Goal: Obtain resource: Obtain resource

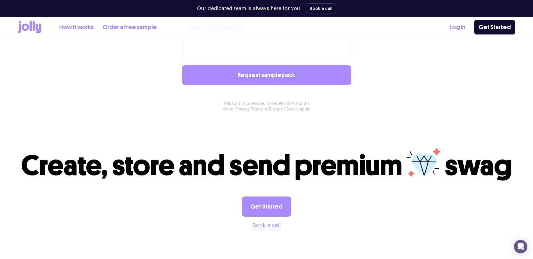
scroll to position [589, 0]
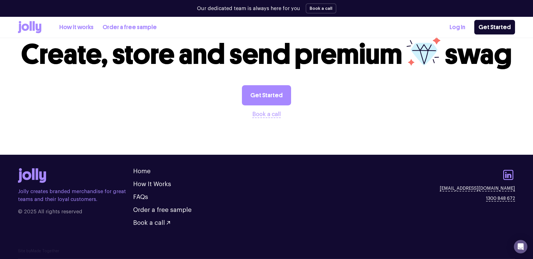
click at [77, 27] on link "How it works" at bounding box center [76, 27] width 34 height 9
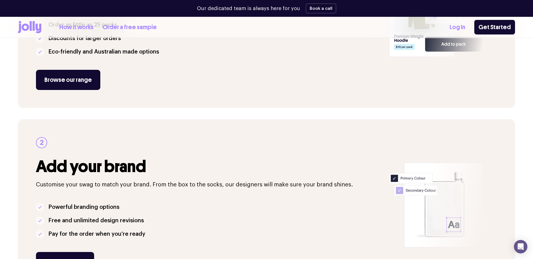
scroll to position [197, 0]
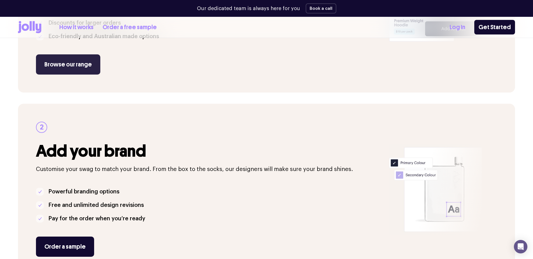
click at [65, 64] on link "Browse our range" at bounding box center [68, 64] width 64 height 20
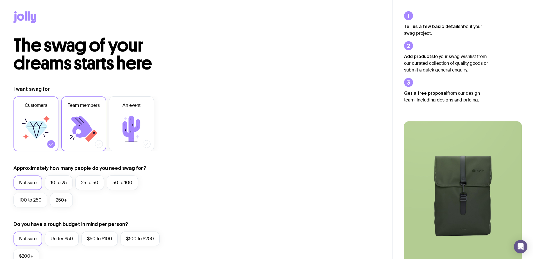
click at [100, 112] on label "Team members" at bounding box center [83, 124] width 45 height 55
click at [0, 0] on input "Team members" at bounding box center [0, 0] width 0 height 0
click at [51, 114] on icon at bounding box center [36, 129] width 34 height 34
click at [0, 0] on input "Customers" at bounding box center [0, 0] width 0 height 0
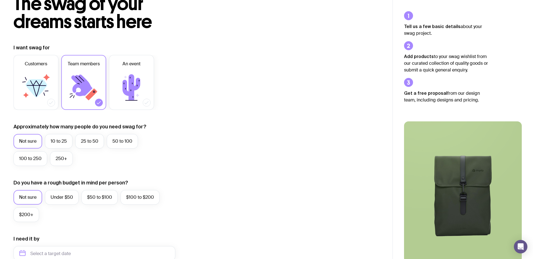
scroll to position [56, 0]
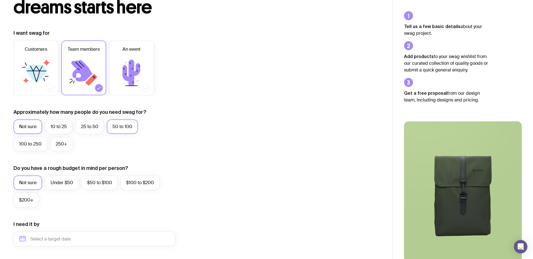
click at [133, 123] on label "50 to 100" at bounding box center [122, 127] width 31 height 15
click at [0, 0] on input "50 to 100" at bounding box center [0, 0] width 0 height 0
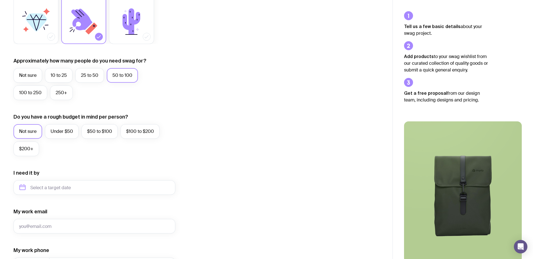
scroll to position [112, 0]
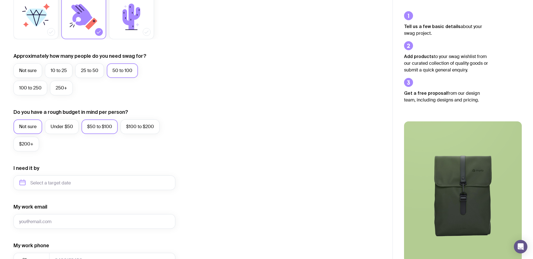
click at [97, 127] on label "$50 to $100" at bounding box center [99, 127] width 36 height 15
click at [0, 0] on input "$50 to $100" at bounding box center [0, 0] width 0 height 0
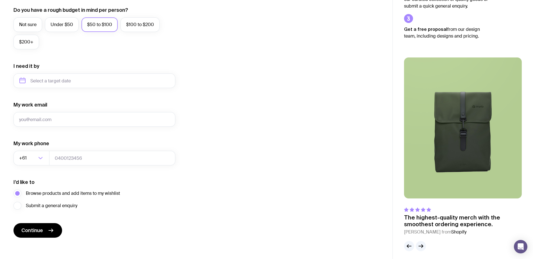
scroll to position [218, 0]
